Goal: Information Seeking & Learning: Check status

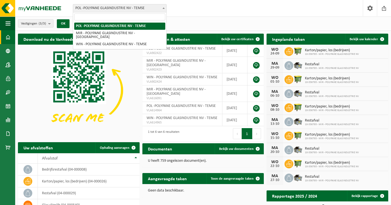
click at [163, 9] on b at bounding box center [163, 7] width 2 height 1
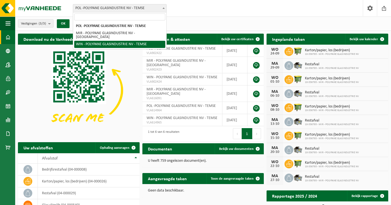
select select "17101"
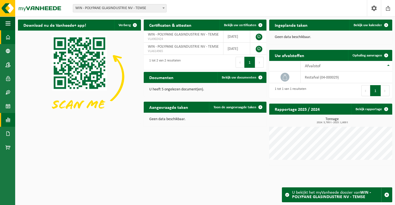
click at [5, 121] on link "Rapportage" at bounding box center [7, 120] width 15 height 14
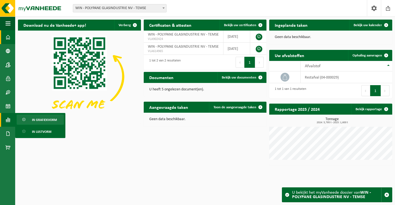
click at [48, 121] on span "In grafiekvorm" at bounding box center [44, 120] width 25 height 10
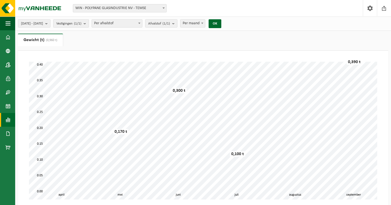
click at [89, 23] on b "submit" at bounding box center [86, 24] width 5 height 8
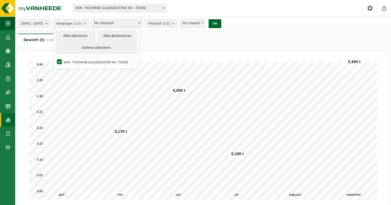
click at [142, 24] on span at bounding box center [140, 23] width 6 height 7
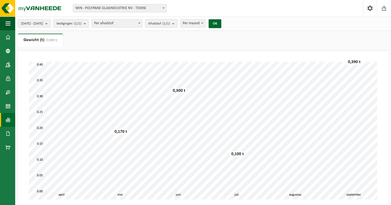
click at [177, 24] on b "submit" at bounding box center [174, 24] width 5 height 8
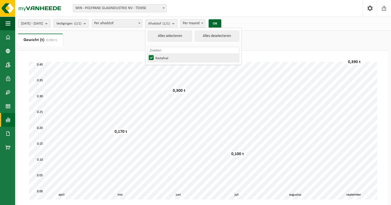
click at [166, 58] on label "Restafval" at bounding box center [193, 58] width 91 height 8
click at [147, 54] on input "Restafval" at bounding box center [146, 53] width 0 height 0
checkbox input "false"
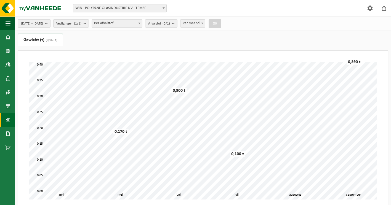
click at [50, 24] on b "submit" at bounding box center [47, 24] width 5 height 8
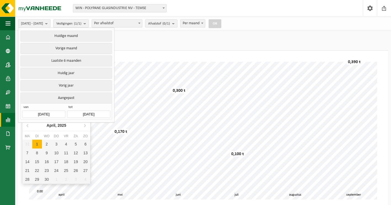
click at [45, 112] on input "2025-04-01" at bounding box center [43, 114] width 43 height 7
click at [27, 126] on icon at bounding box center [27, 125] width 1 height 3
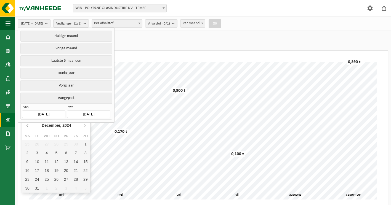
click at [27, 126] on icon at bounding box center [27, 125] width 1 height 3
click at [26, 126] on icon at bounding box center [27, 125] width 9 height 9
click at [56, 144] on div "1" at bounding box center [57, 144] width 10 height 9
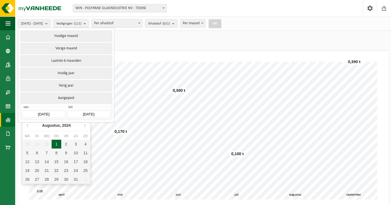
type input "2024-08-01"
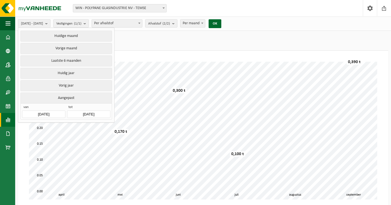
click at [85, 112] on input "2025-09-24" at bounding box center [88, 114] width 43 height 7
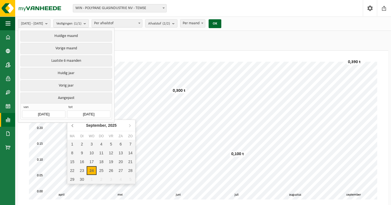
click at [72, 124] on icon at bounding box center [72, 125] width 9 height 9
click at [129, 180] on div "31" at bounding box center [130, 179] width 10 height 9
type input "2025-08-31"
type input "2024-08-01"
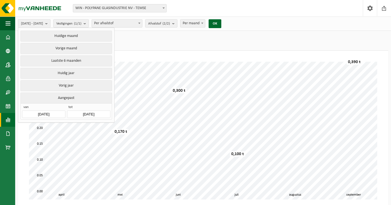
click at [142, 21] on span "Per afvalstof" at bounding box center [117, 24] width 50 height 8
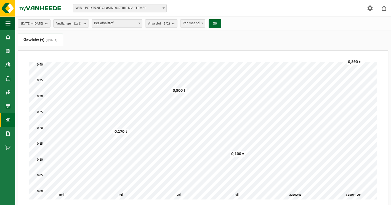
click at [194, 24] on div "2024-08-01 - 2025-08-31 Huidige maand Vorige maand Laatste 6 maanden Huidig jaa…" at bounding box center [121, 24] width 212 height 12
click at [204, 24] on span "Per maand" at bounding box center [192, 24] width 25 height 8
select select "3"
click at [221, 23] on button "OK" at bounding box center [214, 23] width 13 height 9
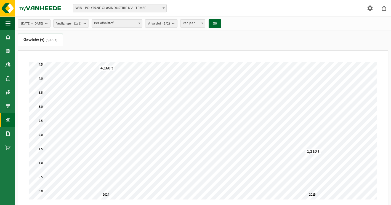
click at [177, 23] on b "submit" at bounding box center [174, 24] width 5 height 8
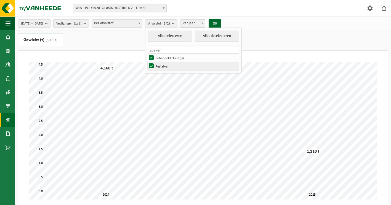
click at [167, 67] on label "Restafval" at bounding box center [193, 66] width 91 height 8
click at [147, 62] on input "Restafval" at bounding box center [146, 62] width 0 height 0
checkbox input "false"
click at [221, 24] on button "OK" at bounding box center [214, 23] width 13 height 9
